Goal: Task Accomplishment & Management: Manage account settings

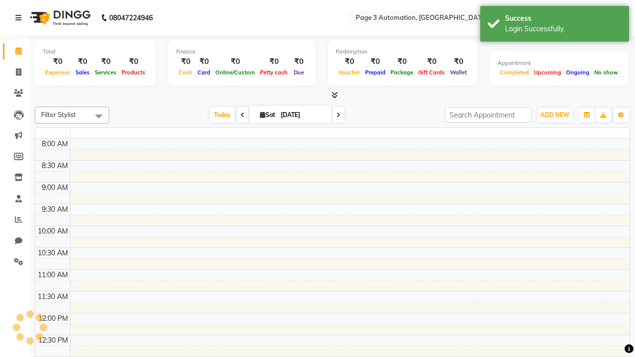
select select "en"
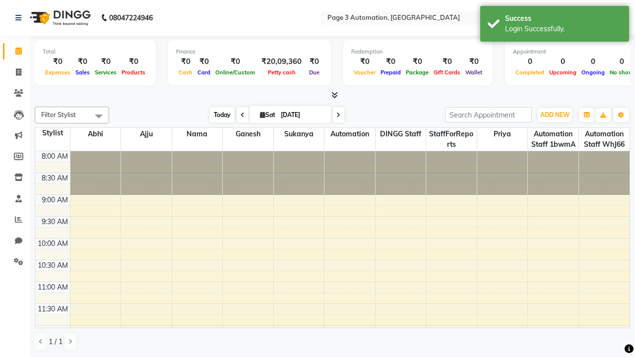
click at [217, 115] on span "Today" at bounding box center [222, 114] width 25 height 15
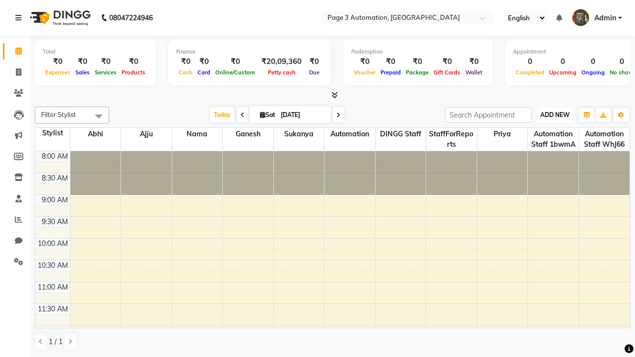
click at [555, 115] on span "ADD NEW" at bounding box center [555, 114] width 29 height 7
click at [0, 0] on button "Add Appointment" at bounding box center [0, 0] width 0 height 0
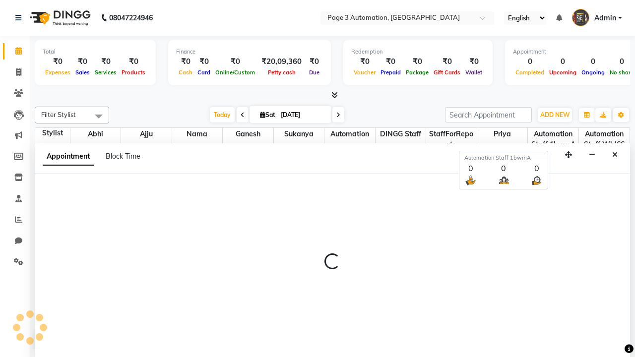
select select "tentative"
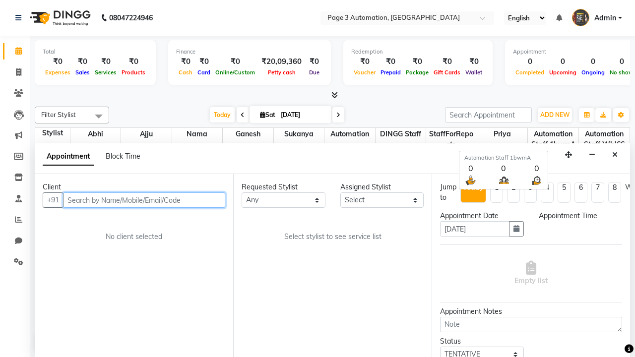
type input "8192346578"
select select "540"
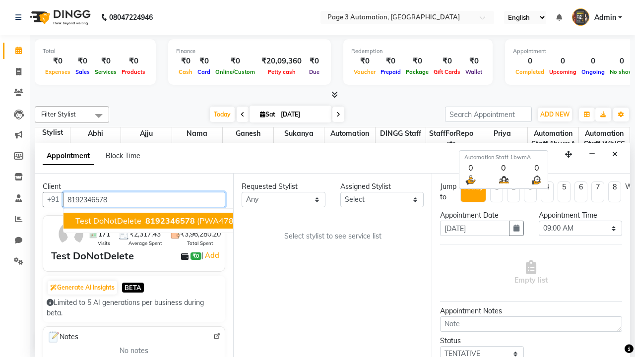
click at [145, 221] on span "8192346578" at bounding box center [170, 221] width 50 height 10
select select "711"
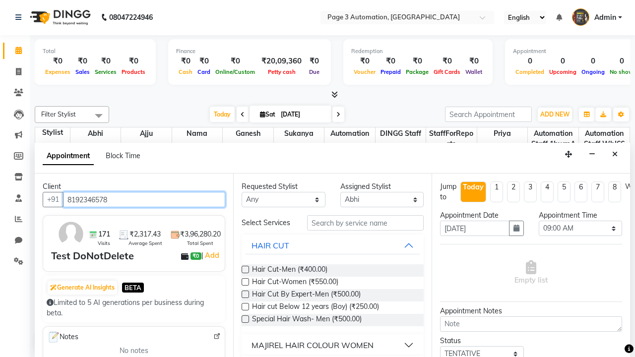
scroll to position [0, 0]
type input "8192346578"
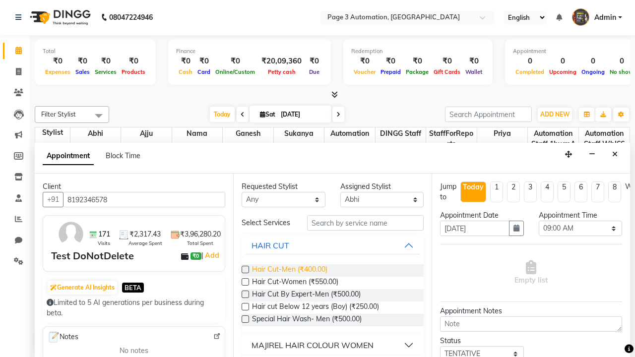
click at [289, 271] on span "Hair Cut-Men (₹400.00)" at bounding box center [289, 271] width 75 height 12
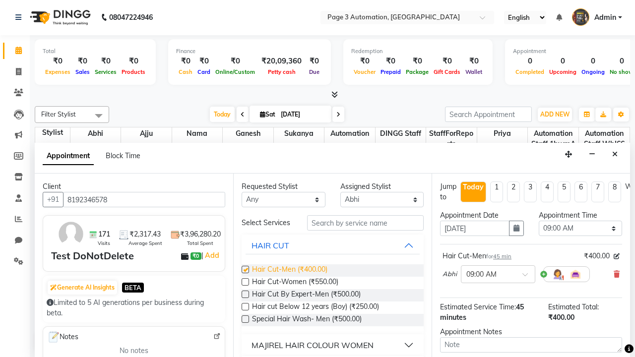
checkbox input "false"
select select "705"
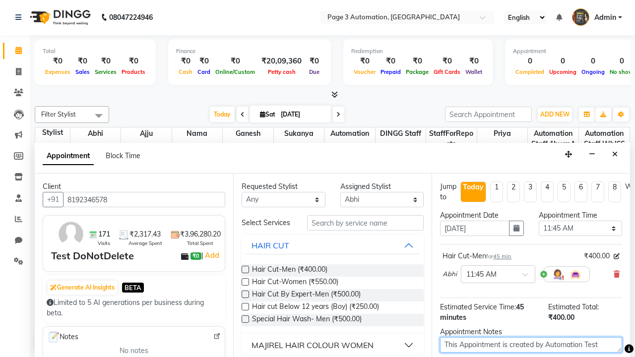
type textarea "This Appointment is created by Automation Test"
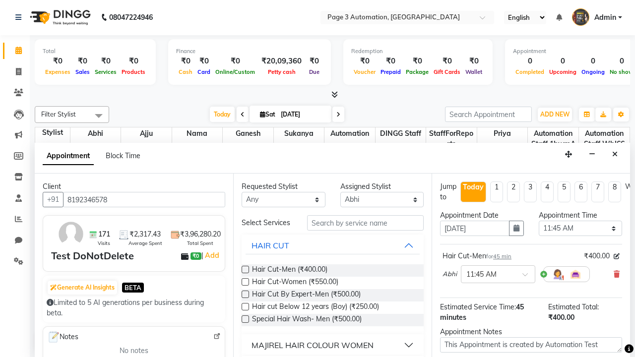
checkbox input "false"
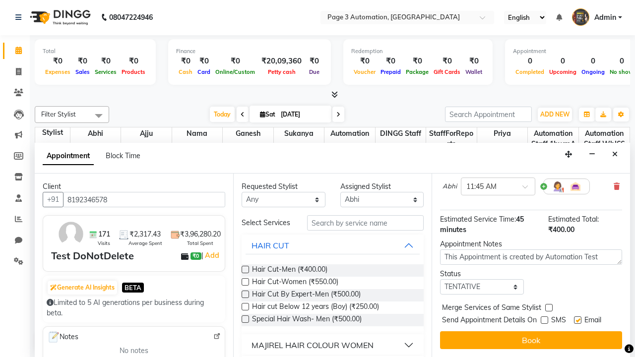
click at [578, 320] on label at bounding box center [577, 320] width 7 height 7
click at [578, 320] on input "checkbox" at bounding box center [577, 321] width 6 height 6
checkbox input "false"
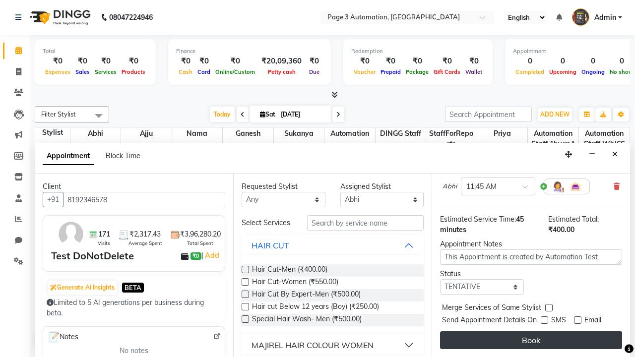
click at [531, 341] on button "Book" at bounding box center [531, 341] width 182 height 18
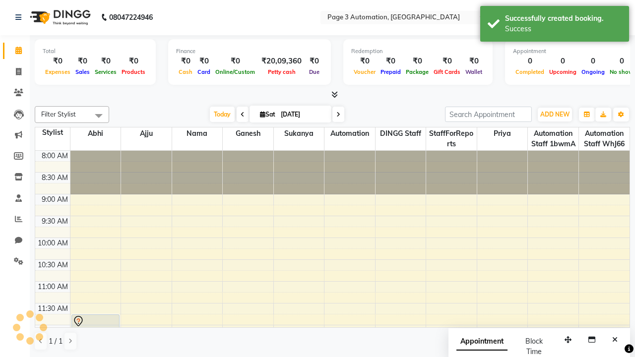
scroll to position [0, 0]
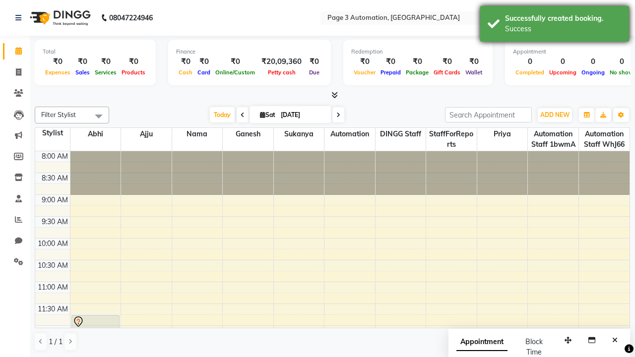
click at [555, 25] on div "Success" at bounding box center [563, 29] width 117 height 10
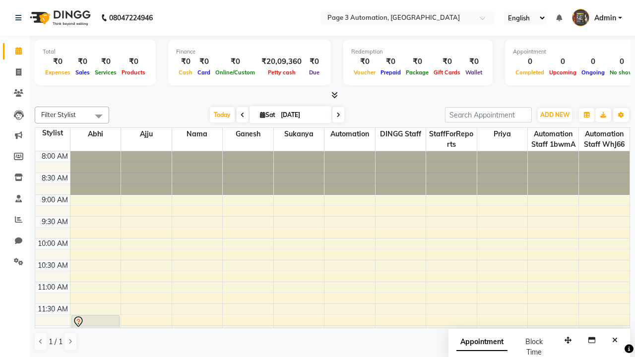
click at [99, 116] on span at bounding box center [99, 116] width 20 height 19
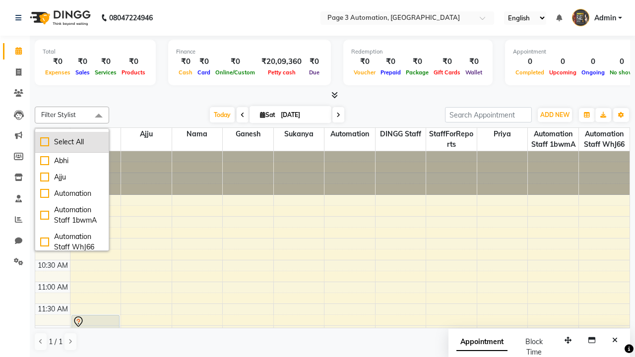
click at [72, 142] on div "Select All" at bounding box center [72, 142] width 64 height 10
checkbox input "true"
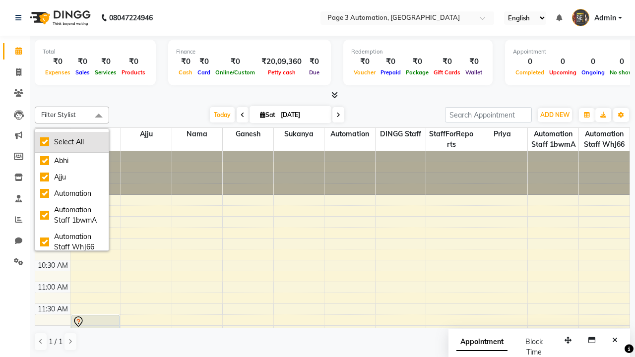
checkbox input "true"
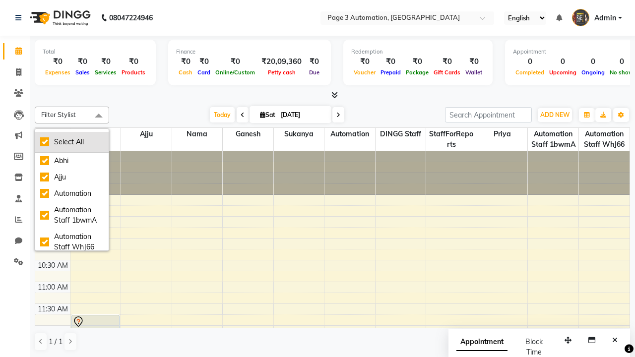
checkbox input "true"
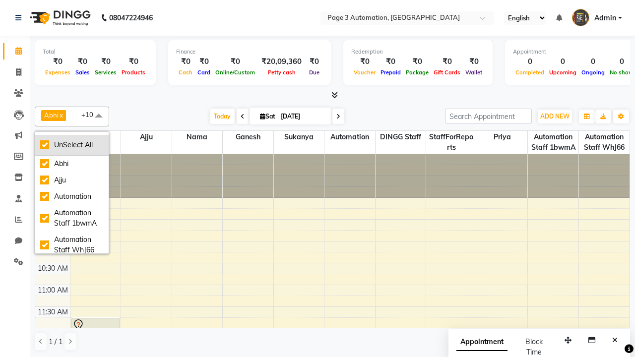
click at [72, 145] on div "UnSelect All" at bounding box center [72, 145] width 64 height 10
checkbox input "false"
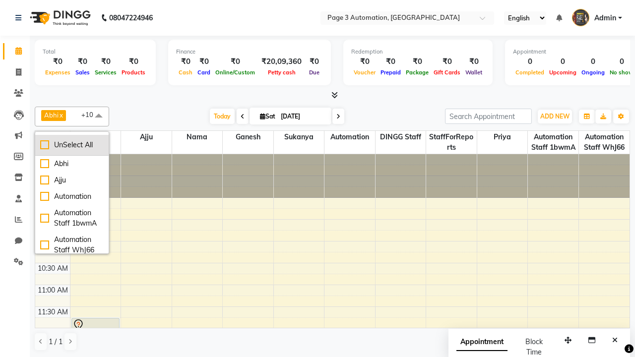
checkbox input "false"
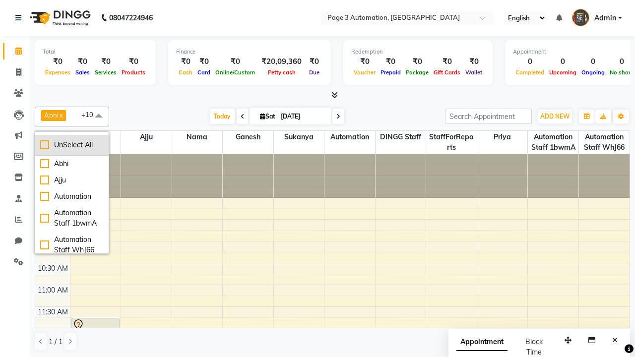
checkbox input "false"
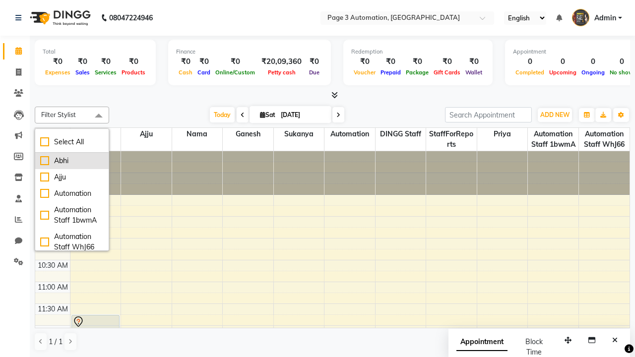
click at [72, 161] on div "Abhi" at bounding box center [72, 161] width 64 height 10
checkbox input "true"
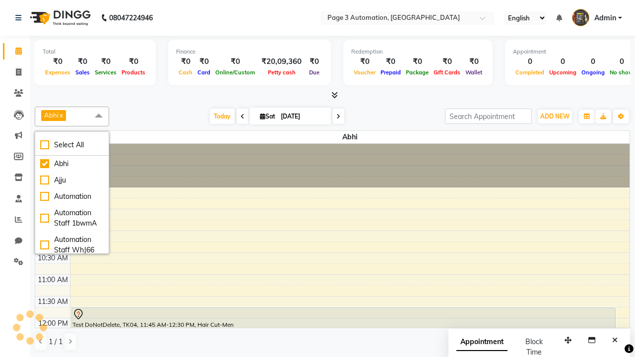
click at [99, 116] on span at bounding box center [99, 116] width 20 height 19
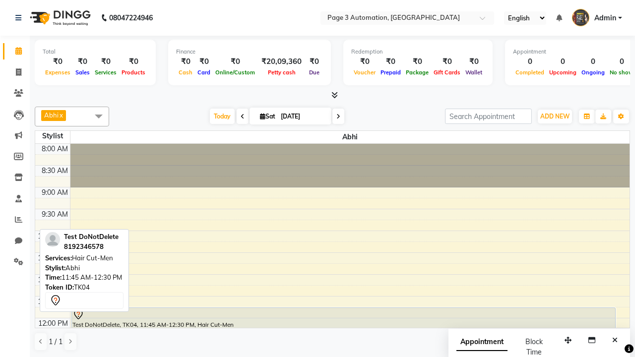
scroll to position [11, 0]
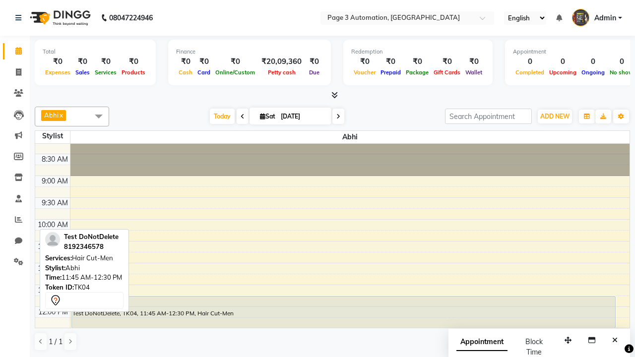
click at [344, 312] on div "Test DoNotDelete, TK04, 11:45 AM-12:30 PM, Hair Cut-Men" at bounding box center [344, 312] width 544 height 31
select select "7"
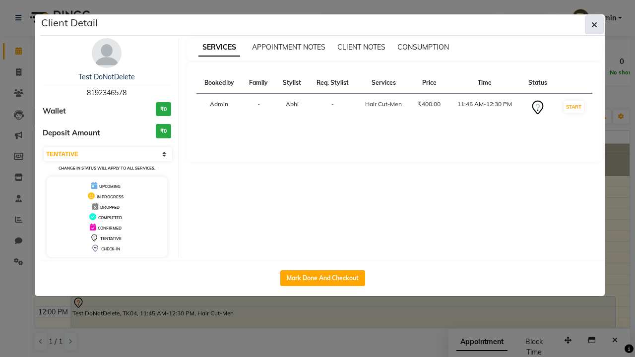
click at [595, 25] on icon "button" at bounding box center [595, 25] width 6 height 8
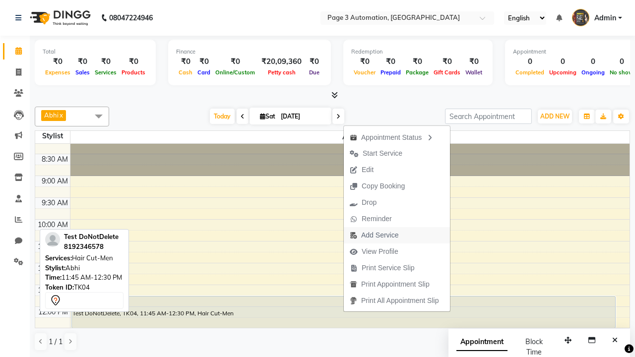
click at [399, 235] on span "Add Service" at bounding box center [374, 235] width 61 height 16
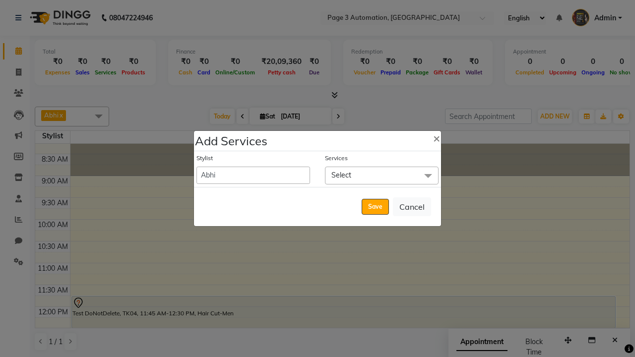
click at [382, 175] on span "Select" at bounding box center [382, 175] width 114 height 17
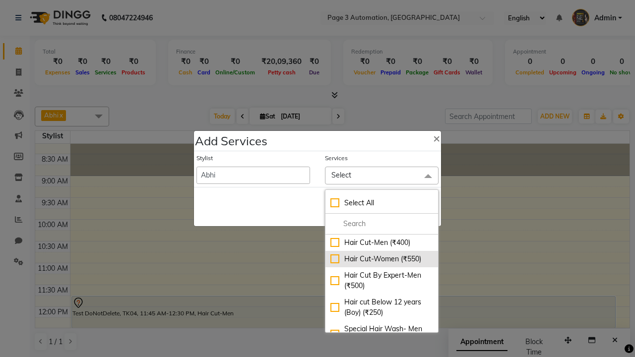
click at [382, 259] on div "Hair Cut-Women (₹550)" at bounding box center [382, 259] width 103 height 10
checkbox input "true"
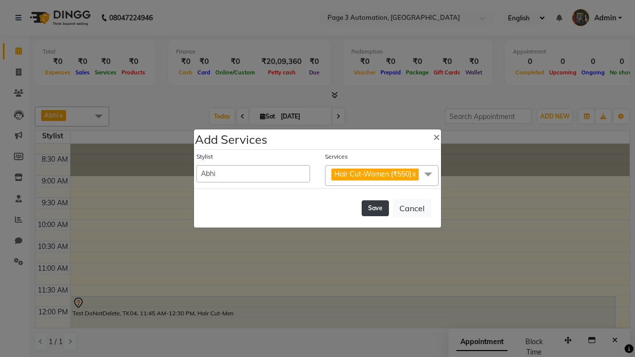
click at [375, 208] on button "Save" at bounding box center [375, 209] width 27 height 16
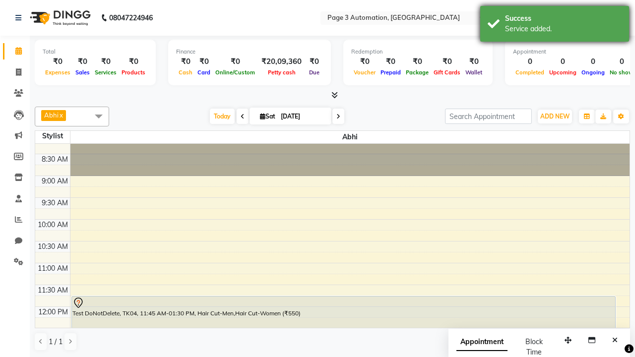
click at [555, 25] on div "Service added." at bounding box center [563, 29] width 117 height 10
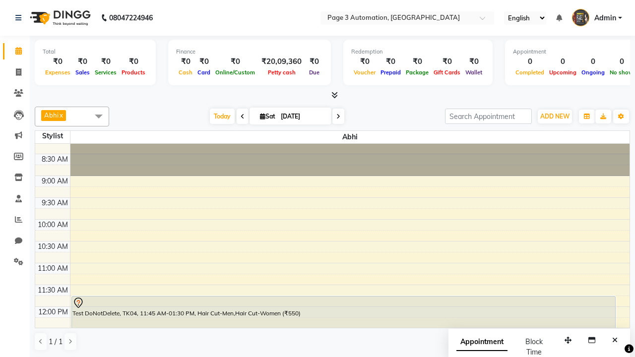
click at [344, 297] on div "Test DoNotDelete, TK04, 11:45 AM-01:30 PM, Hair Cut-Men,Hair Cut-Women (₹550)" at bounding box center [344, 334] width 544 height 75
select select "7"
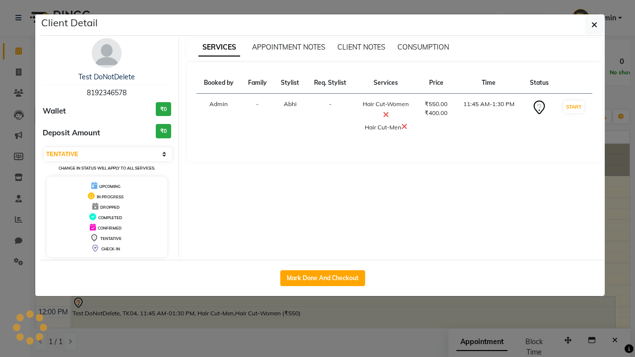
scroll to position [55, 0]
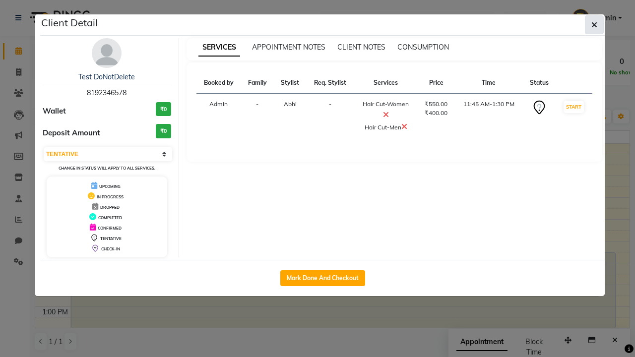
click at [595, 25] on icon "button" at bounding box center [595, 25] width 6 height 8
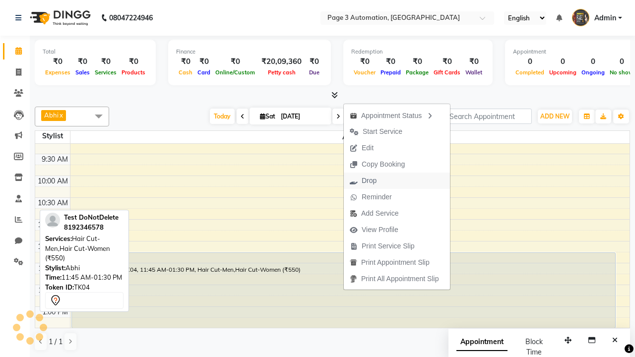
click at [399, 181] on button "Drop" at bounding box center [397, 181] width 106 height 16
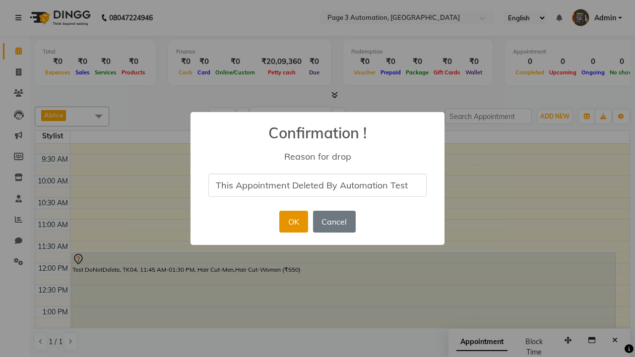
type input "This Appointment Deleted By Automation Test"
click at [293, 222] on button "OK" at bounding box center [293, 222] width 28 height 22
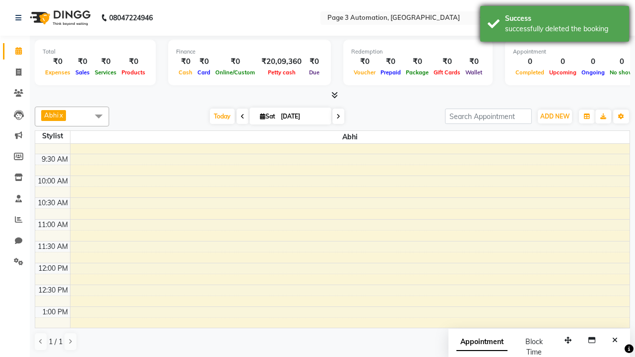
click at [555, 25] on div "successfully deleted the booking" at bounding box center [563, 29] width 117 height 10
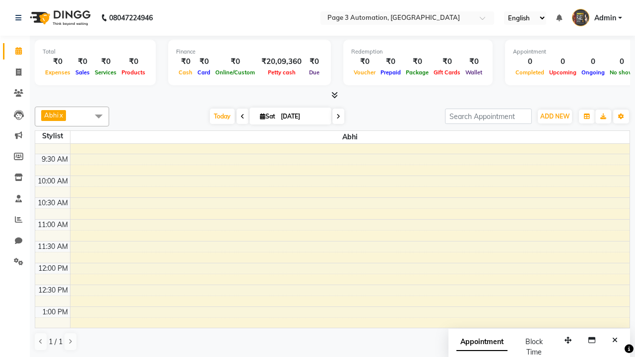
click at [99, 116] on span at bounding box center [99, 116] width 20 height 19
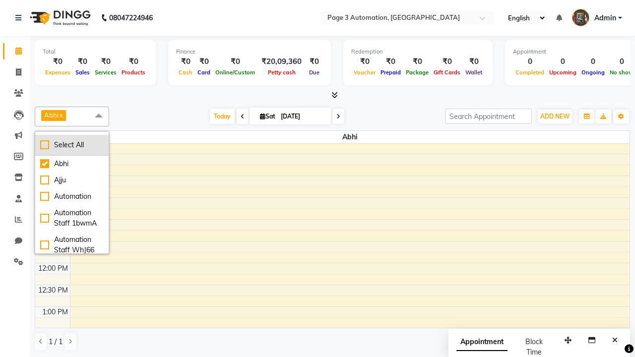
click at [72, 145] on div "Select All" at bounding box center [72, 145] width 64 height 10
checkbox input "true"
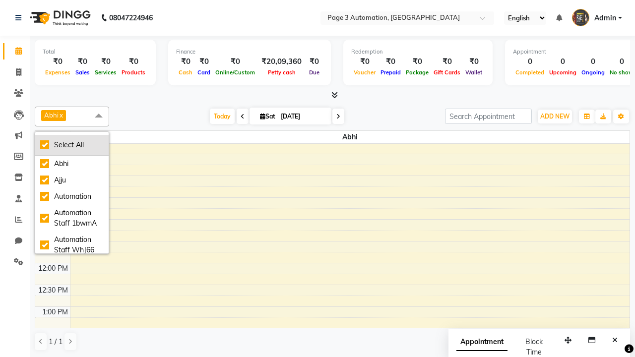
checkbox input "true"
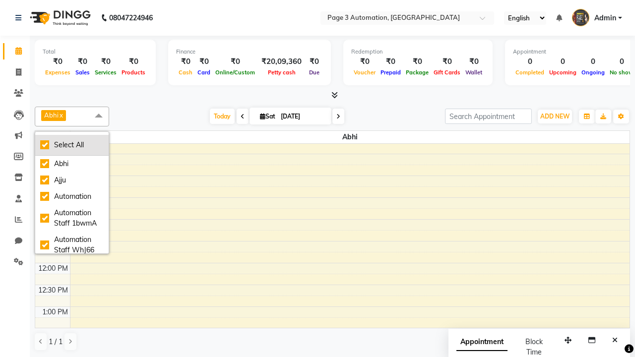
checkbox input "true"
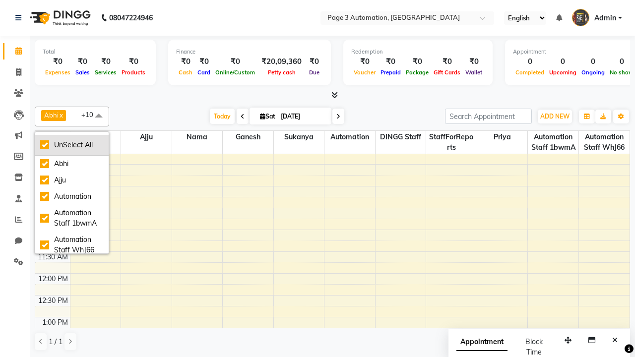
click at [72, 145] on div "UnSelect All" at bounding box center [72, 145] width 64 height 10
checkbox input "false"
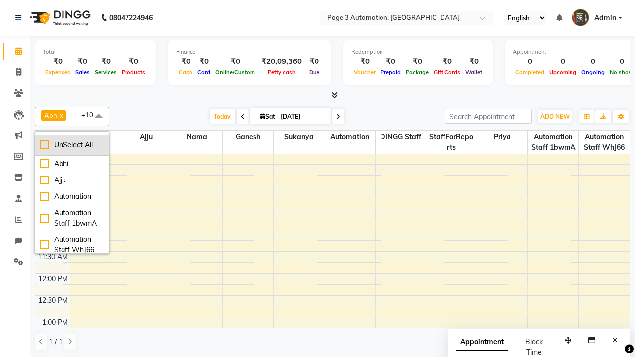
checkbox input "false"
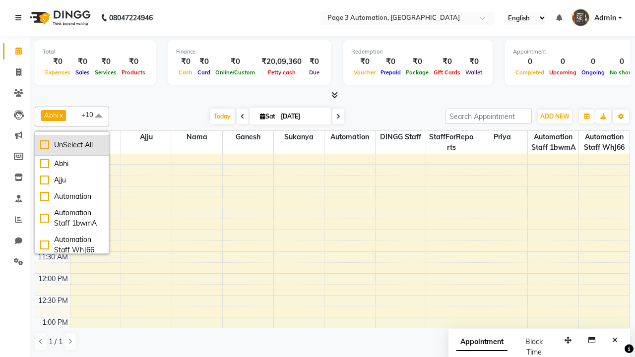
checkbox input "false"
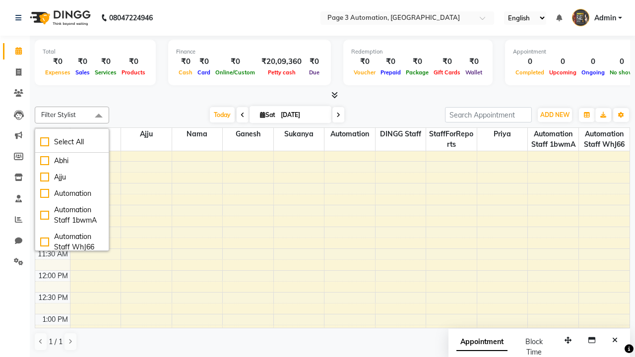
click at [99, 116] on span at bounding box center [99, 116] width 20 height 19
click at [597, 18] on span "Admin" at bounding box center [606, 18] width 22 height 10
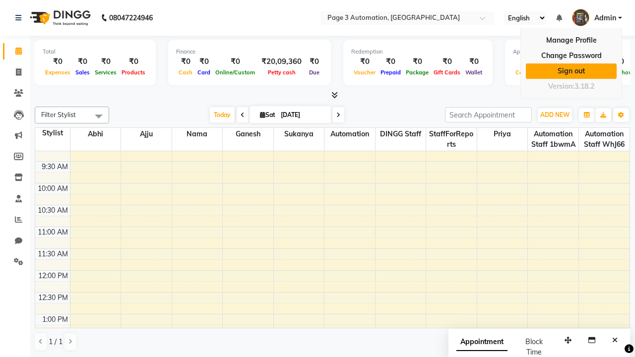
click at [571, 71] on link "Sign out" at bounding box center [571, 71] width 91 height 15
